Goal: Find specific page/section: Find specific page/section

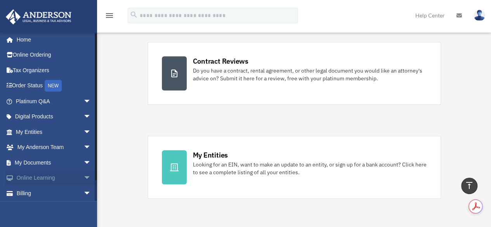
scroll to position [2, 0]
click at [84, 163] on span "arrow_drop_down" at bounding box center [92, 163] width 16 height 16
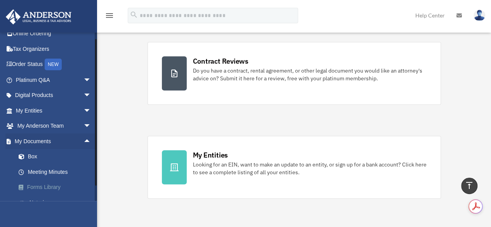
scroll to position [23, 0]
click at [29, 155] on link "Box" at bounding box center [57, 158] width 92 height 16
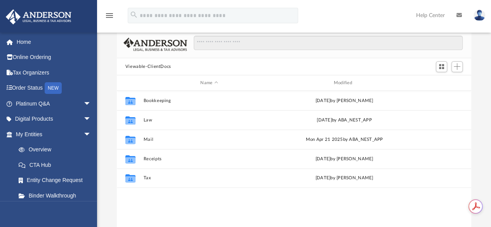
scroll to position [57, 0]
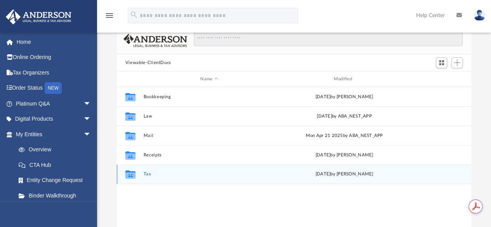
click at [136, 173] on icon "Collaborated Folder" at bounding box center [130, 174] width 12 height 12
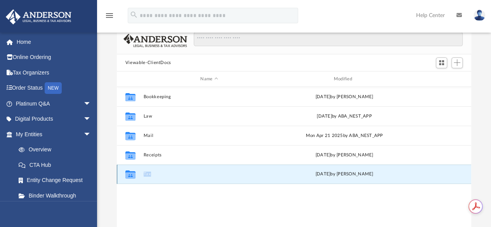
click at [136, 173] on icon "Collaborated Folder" at bounding box center [130, 174] width 12 height 12
click at [132, 174] on icon "grid" at bounding box center [130, 175] width 10 height 6
click at [149, 173] on button "Tax" at bounding box center [209, 174] width 132 height 5
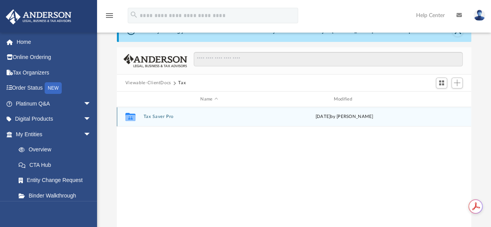
scroll to position [37, 0]
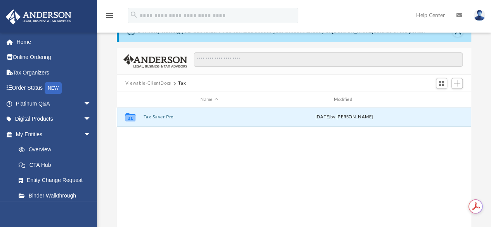
click at [150, 117] on button "Tax Saver Pro" at bounding box center [209, 117] width 132 height 5
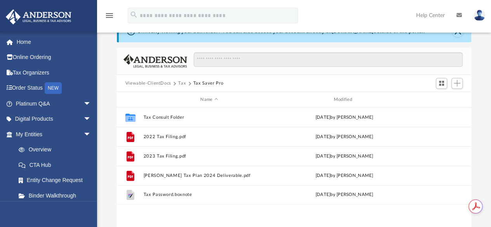
click at [181, 81] on button "Tax" at bounding box center [182, 83] width 8 height 7
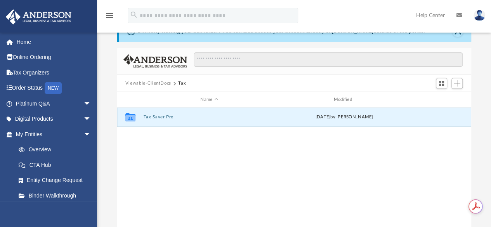
click at [153, 115] on button "Tax Saver Pro" at bounding box center [209, 117] width 132 height 5
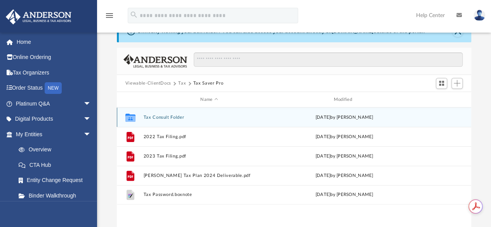
scroll to position [25, 0]
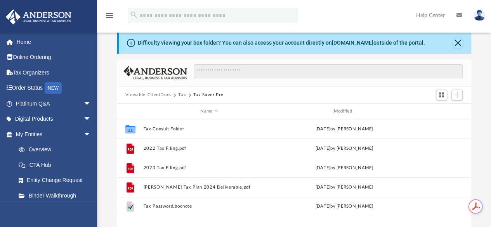
click at [157, 94] on button "Viewable-ClientDocs" at bounding box center [148, 95] width 46 height 7
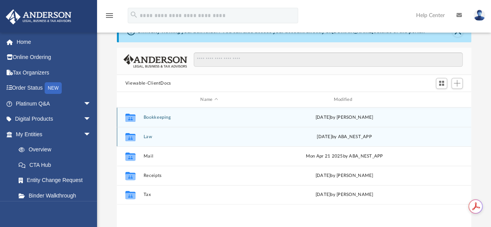
scroll to position [37, 0]
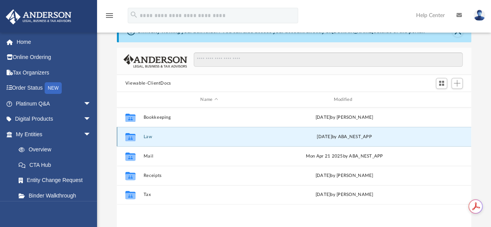
click at [144, 137] on button "Law" at bounding box center [209, 136] width 132 height 5
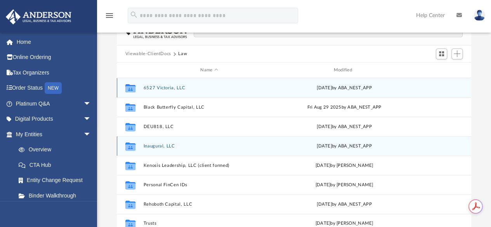
scroll to position [74, 0]
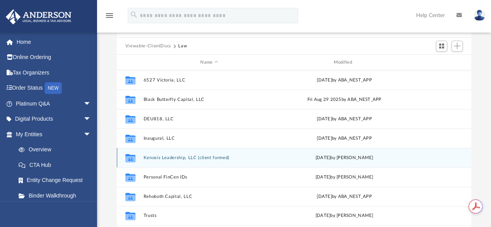
click at [166, 154] on div "Collaborated Folder Kenosis Leadership, LLC (client formed) [DATE] by [PERSON_N…" at bounding box center [294, 157] width 355 height 19
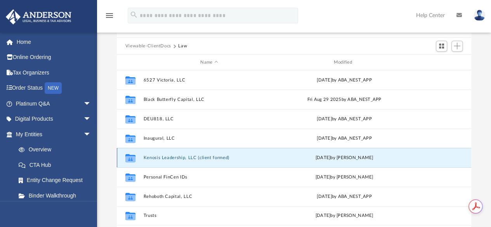
click at [165, 155] on button "Kenosis Leadership, LLC (client formed)" at bounding box center [209, 157] width 132 height 5
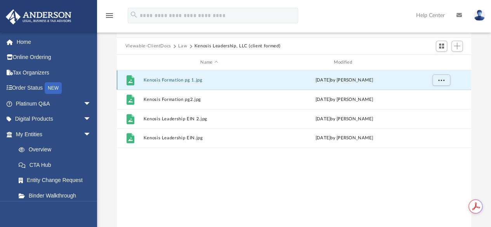
click at [164, 79] on button "Kenosis Formation pg 1.jpg" at bounding box center [209, 80] width 132 height 5
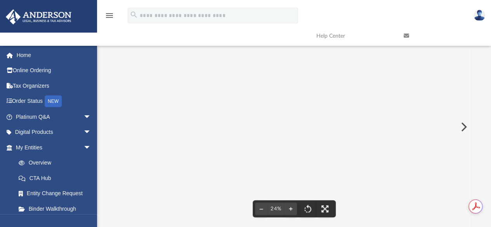
scroll to position [0, 0]
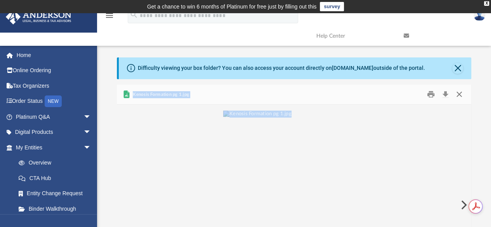
click at [459, 94] on button "Close" at bounding box center [460, 95] width 14 height 12
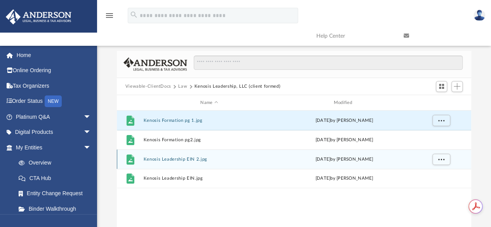
scroll to position [35, 0]
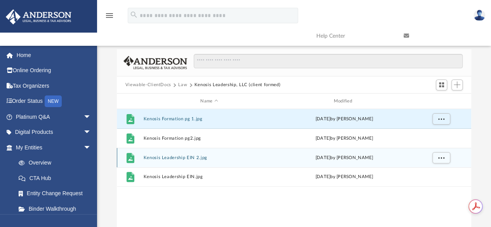
click at [167, 157] on button "Kenosis Leadership EIN 2.jpg" at bounding box center [209, 157] width 132 height 5
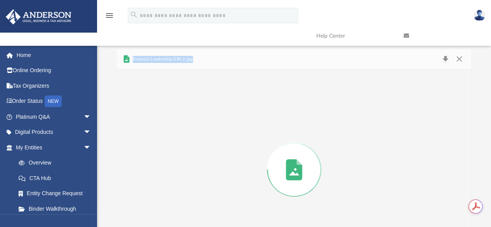
scroll to position [78, 0]
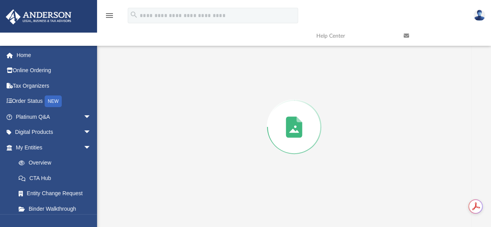
click at [167, 157] on div "Preview" at bounding box center [294, 127] width 355 height 200
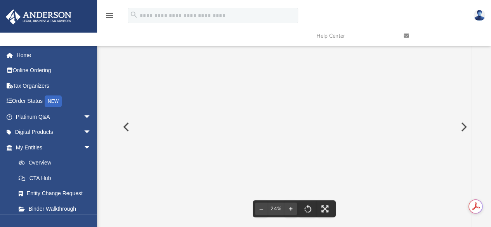
click at [463, 128] on button "Preview" at bounding box center [463, 127] width 17 height 22
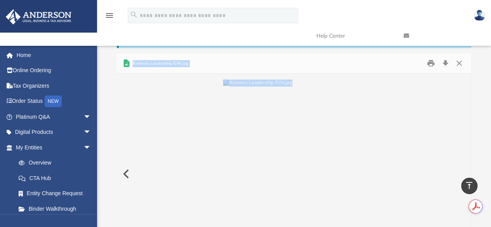
scroll to position [30, 0]
